Goal: Find specific page/section: Find specific page/section

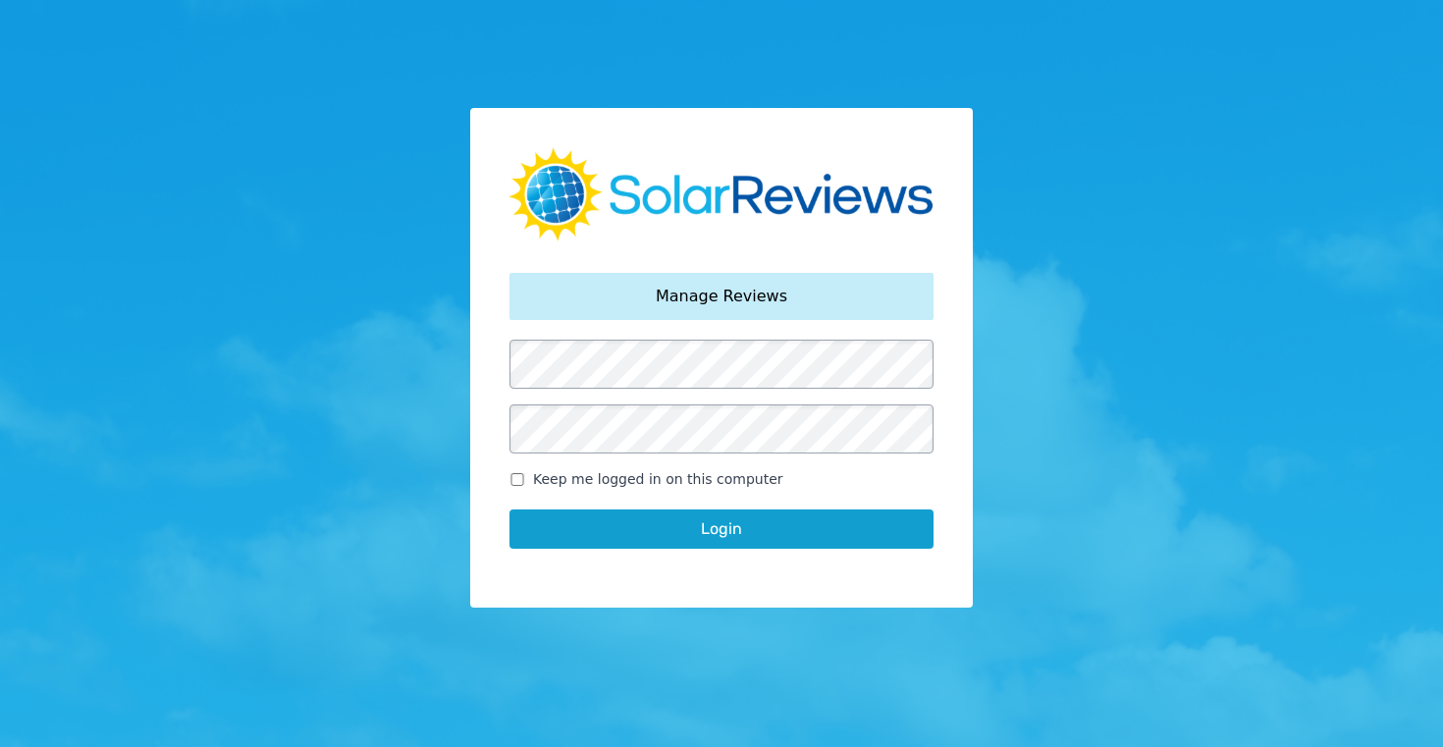
click at [521, 479] on input "Keep me logged in on this computer" at bounding box center [518, 479] width 16 height 13
checkbox input "true"
click at [694, 537] on button "Login" at bounding box center [722, 529] width 424 height 39
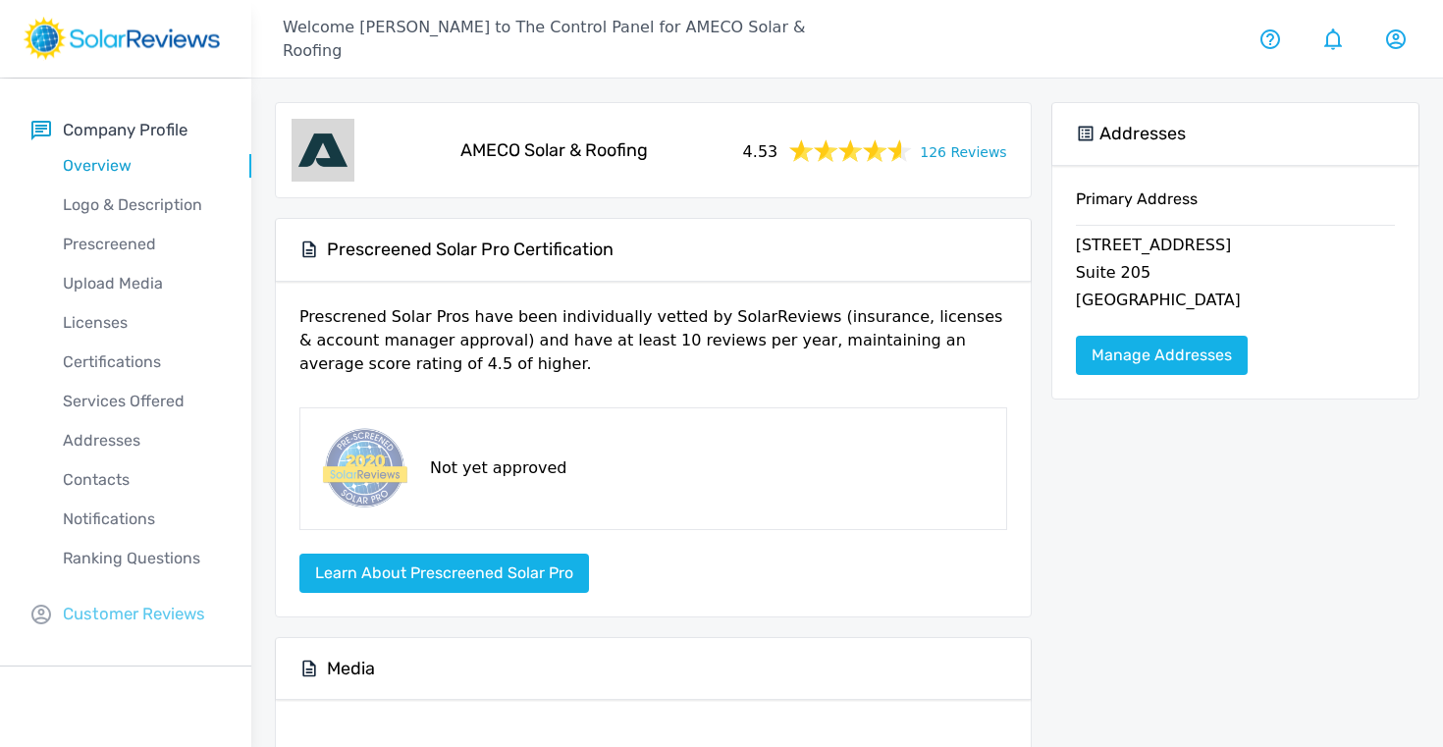
click at [149, 611] on p "Customer Reviews" at bounding box center [134, 614] width 142 height 25
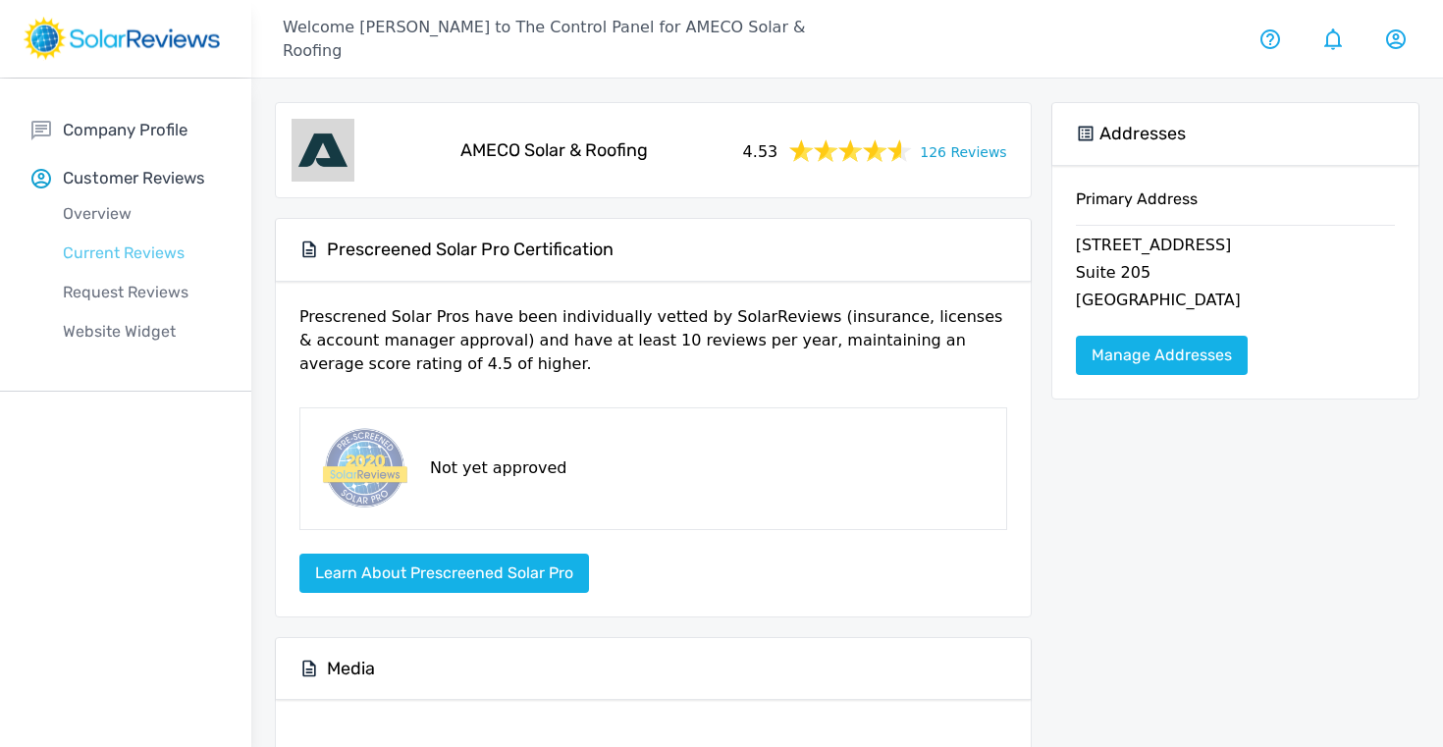
click at [128, 248] on p "Current Reviews" at bounding box center [141, 253] width 220 height 24
